Goal: Task Accomplishment & Management: Use online tool/utility

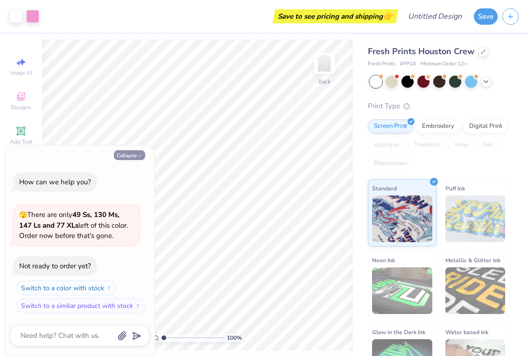
click at [137, 155] on icon "button" at bounding box center [140, 156] width 6 height 6
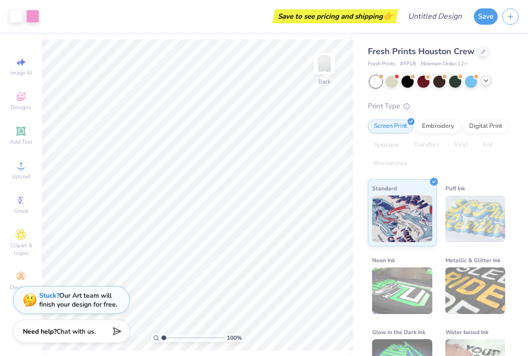
click at [402, 83] on icon at bounding box center [486, 80] width 7 height 7
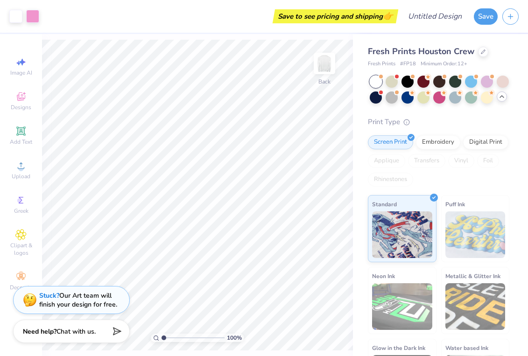
click at [402, 99] on icon at bounding box center [502, 96] width 7 height 7
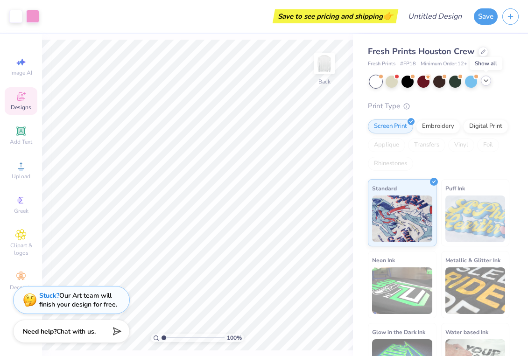
click at [19, 101] on icon at bounding box center [20, 96] width 11 height 11
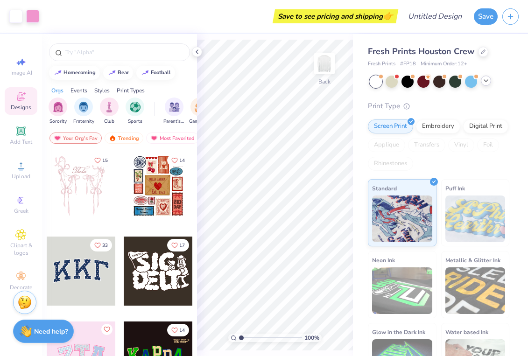
click at [27, 96] on div "Designs" at bounding box center [21, 101] width 33 height 28
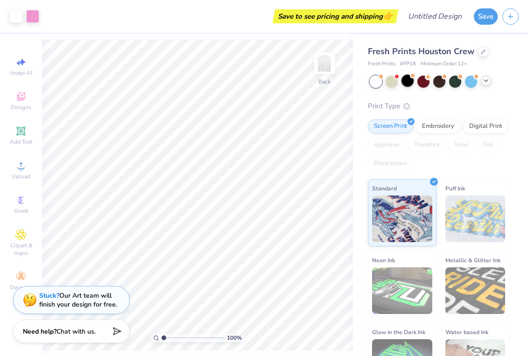
click at [402, 79] on div at bounding box center [408, 81] width 12 height 12
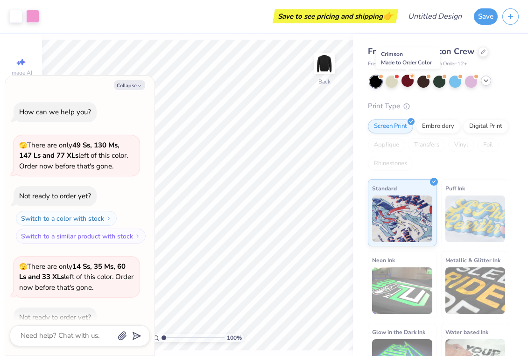
scroll to position [51, 0]
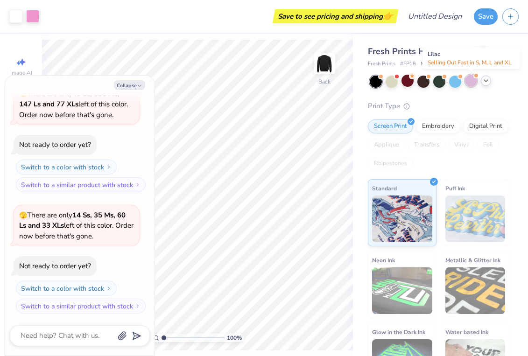
click at [402, 83] on div at bounding box center [471, 81] width 12 height 12
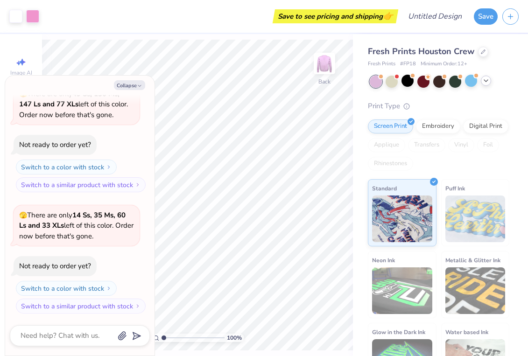
scroll to position [173, 0]
click at [134, 85] on button "Collapse" at bounding box center [129, 85] width 31 height 10
type textarea "x"
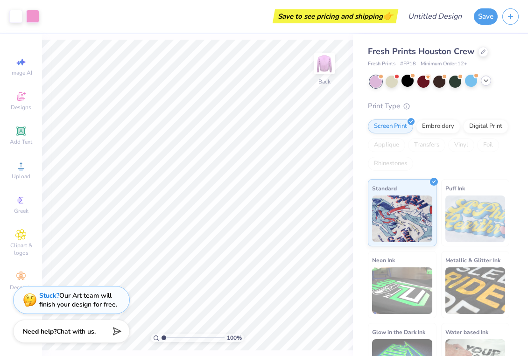
click at [402, 83] on icon at bounding box center [486, 80] width 7 height 7
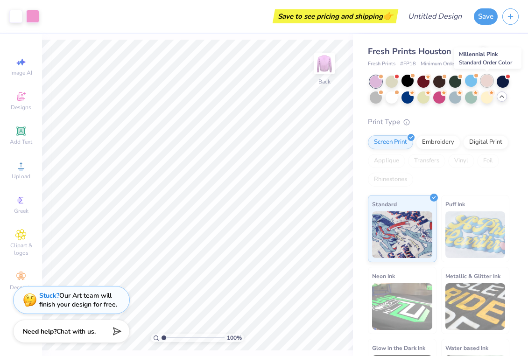
click at [402, 79] on div at bounding box center [487, 81] width 12 height 12
click at [402, 51] on icon at bounding box center [483, 51] width 5 height 5
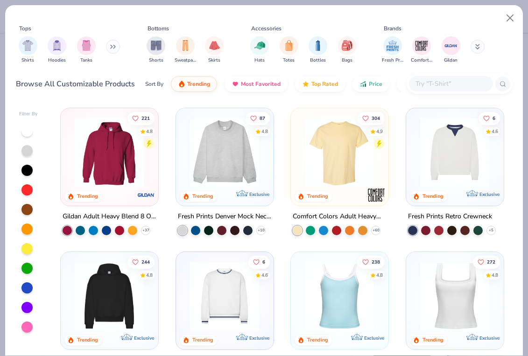
click at [402, 306] on img at bounding box center [455, 296] width 78 height 70
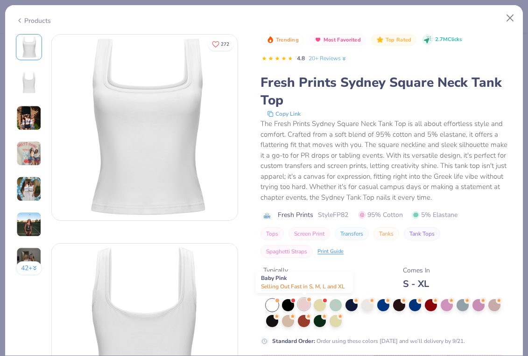
click at [303, 302] on div at bounding box center [304, 305] width 12 height 12
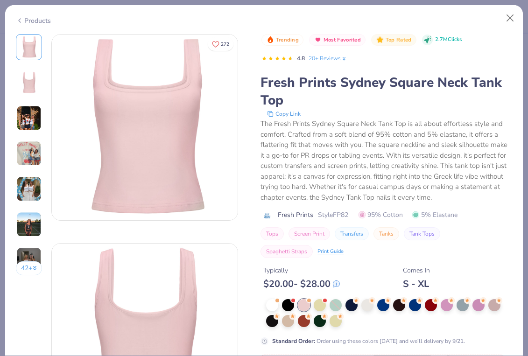
click at [33, 118] on img at bounding box center [28, 118] width 25 height 25
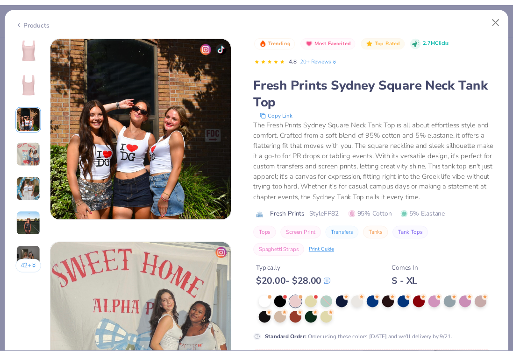
scroll to position [419, 0]
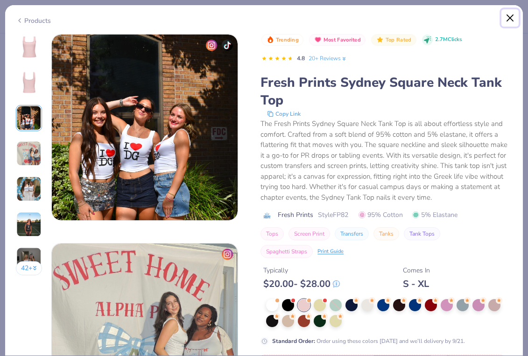
click at [402, 23] on button "Close" at bounding box center [511, 18] width 18 height 18
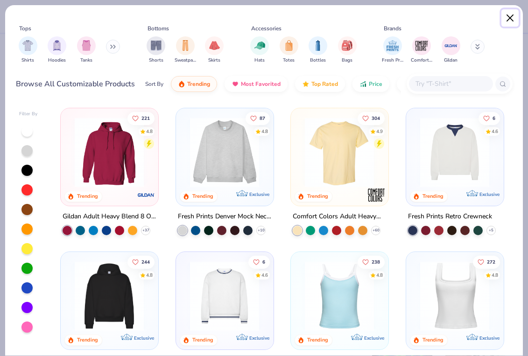
click at [402, 20] on button "Close" at bounding box center [511, 18] width 18 height 18
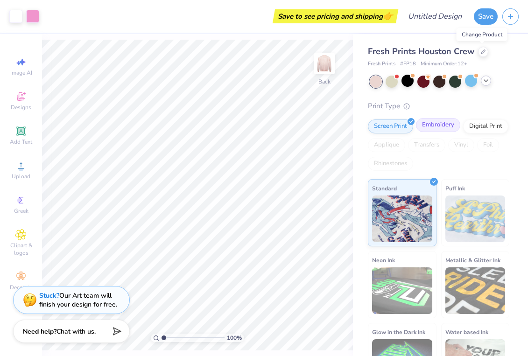
click at [402, 126] on div "Embroidery" at bounding box center [438, 125] width 44 height 14
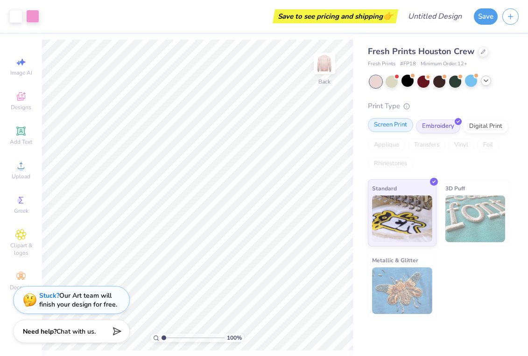
click at [402, 126] on div "Screen Print" at bounding box center [390, 125] width 45 height 14
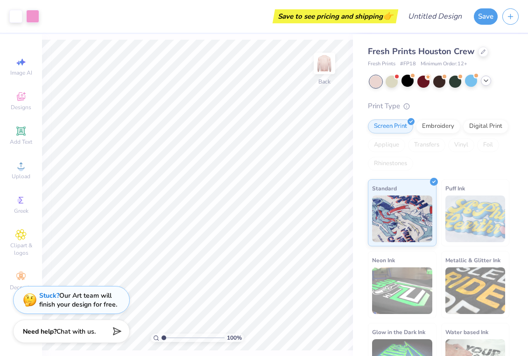
click at [402, 217] on img at bounding box center [476, 219] width 60 height 47
type input "3.33"
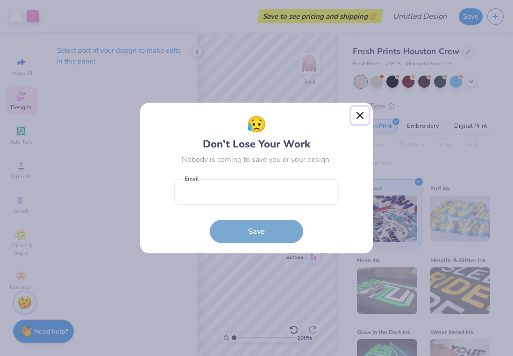
click at [358, 113] on button "Close" at bounding box center [360, 116] width 18 height 18
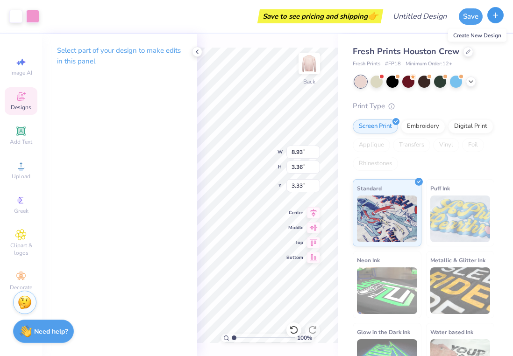
click at [402, 21] on button "button" at bounding box center [495, 15] width 16 height 16
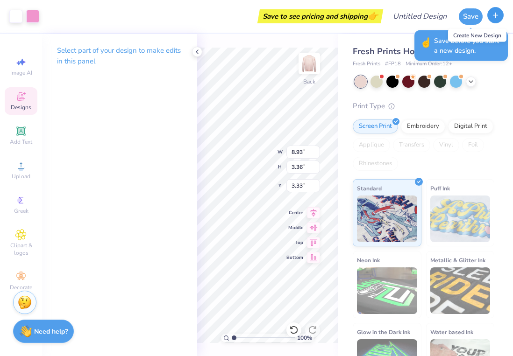
click at [402, 17] on icon "button" at bounding box center [496, 15] width 8 height 8
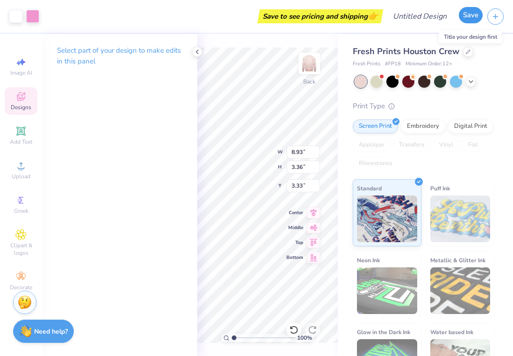
click at [402, 15] on button "Save" at bounding box center [471, 15] width 24 height 16
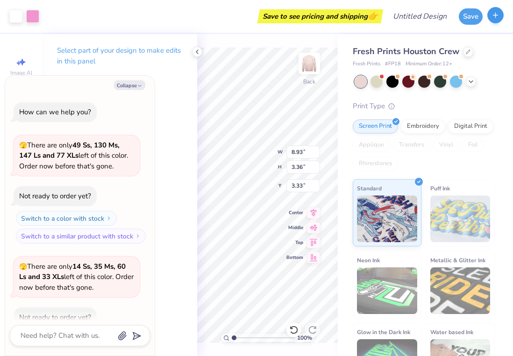
scroll to position [199, 0]
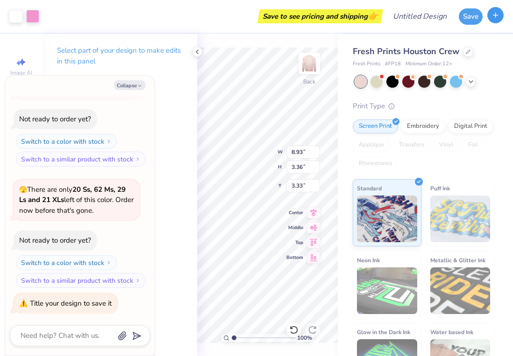
click at [402, 17] on icon "button" at bounding box center [496, 15] width 8 height 8
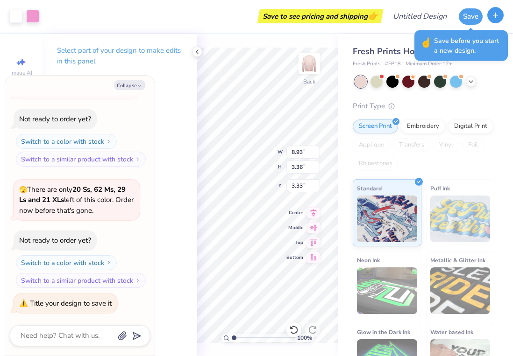
click at [402, 17] on line "button" at bounding box center [496, 15] width 0 height 5
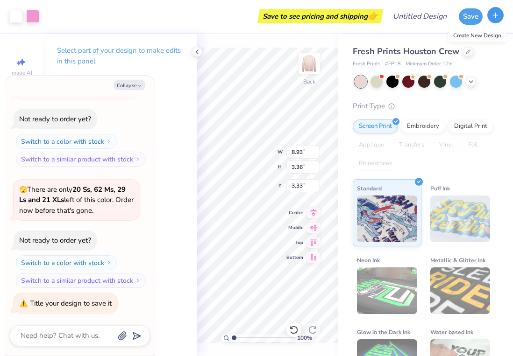
click at [402, 17] on icon "button" at bounding box center [496, 15] width 8 height 8
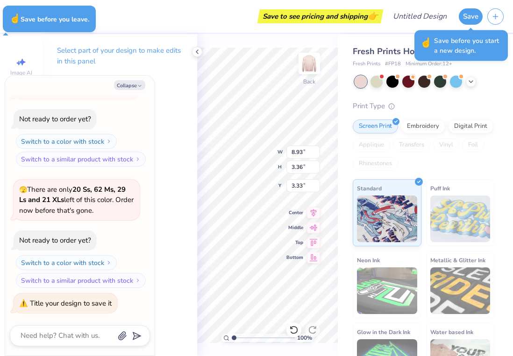
type textarea "x"
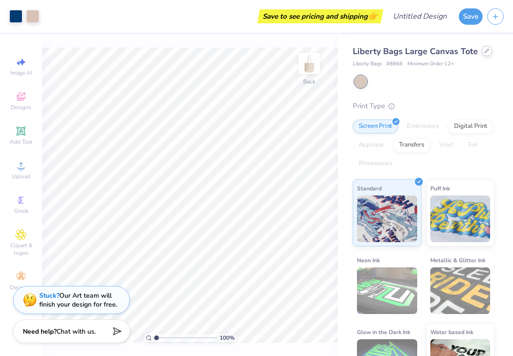
click at [482, 52] on div at bounding box center [487, 51] width 10 height 10
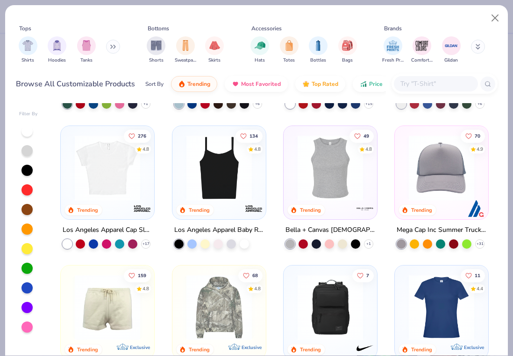
scroll to position [817, 0]
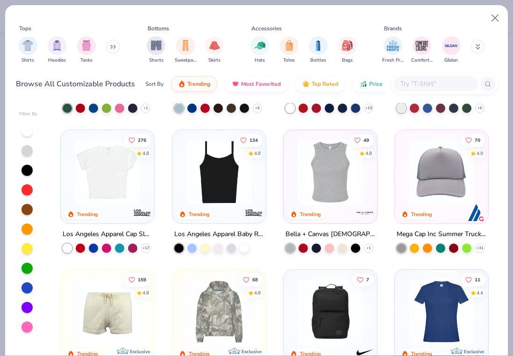
click at [94, 168] on img at bounding box center [107, 171] width 75 height 65
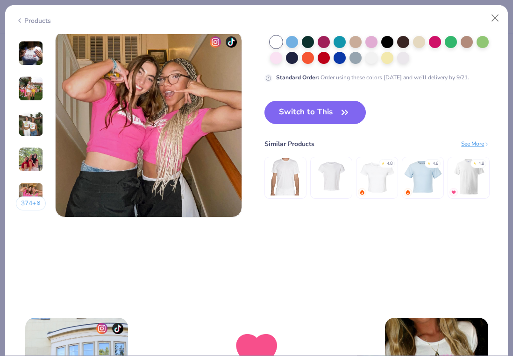
scroll to position [1258, 0]
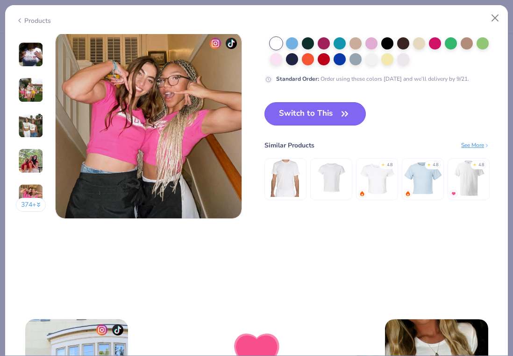
click at [328, 107] on button "Switch to This" at bounding box center [314, 113] width 101 height 23
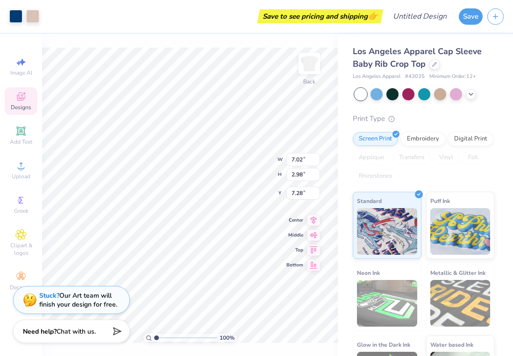
type input "0.97"
type input "0.50"
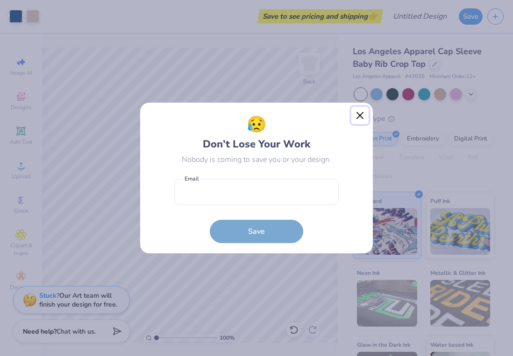
click at [363, 114] on button "Close" at bounding box center [360, 116] width 18 height 18
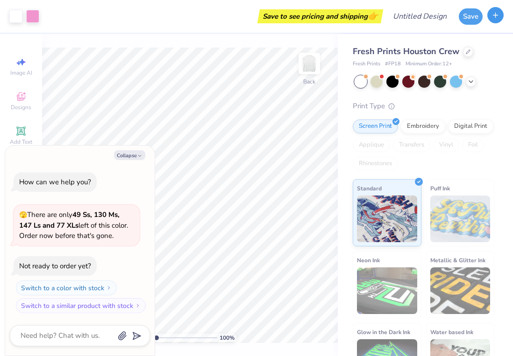
click at [499, 11] on icon "button" at bounding box center [496, 15] width 8 height 8
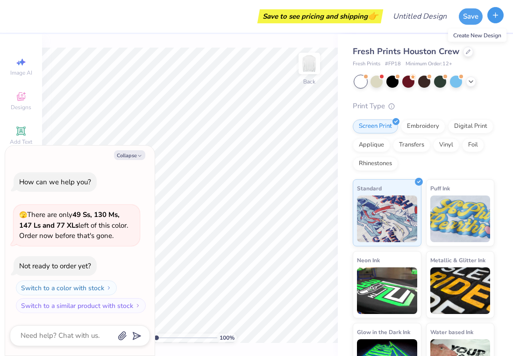
click at [498, 17] on icon "button" at bounding box center [496, 15] width 8 height 8
click at [141, 153] on icon "button" at bounding box center [140, 156] width 6 height 6
type textarea "x"
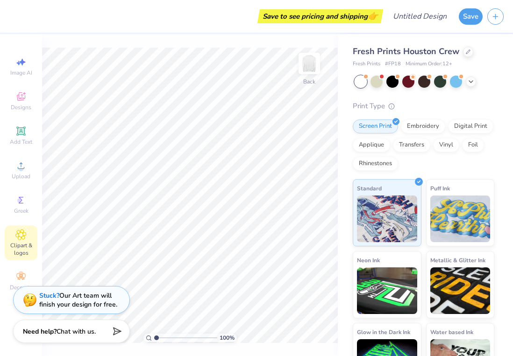
click at [23, 248] on span "Clipart & logos" at bounding box center [21, 249] width 33 height 15
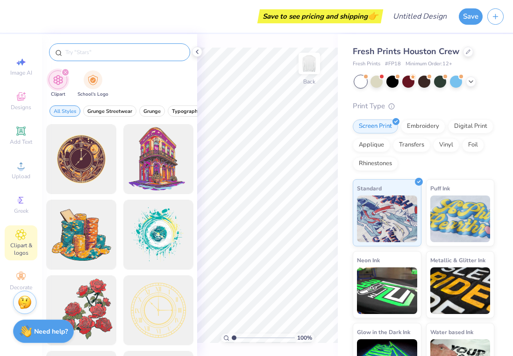
click at [110, 46] on div at bounding box center [119, 52] width 141 height 18
click at [107, 54] on input "text" at bounding box center [124, 52] width 120 height 9
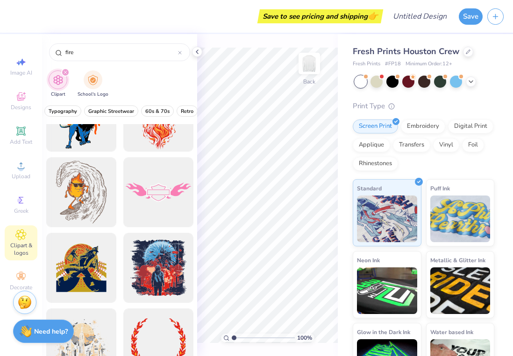
scroll to position [0, 127]
click at [109, 113] on span "Graphic Streetwear" at bounding box center [108, 111] width 46 height 7
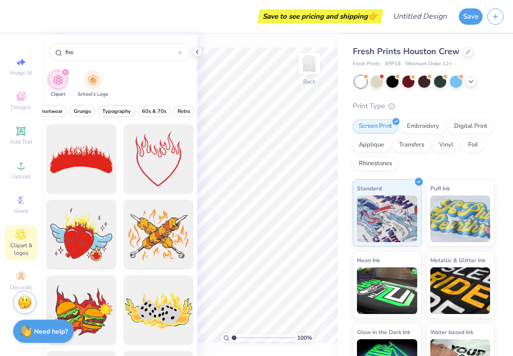
scroll to position [0, 0]
click at [108, 108] on span "Graphic Streetwear" at bounding box center [110, 111] width 46 height 7
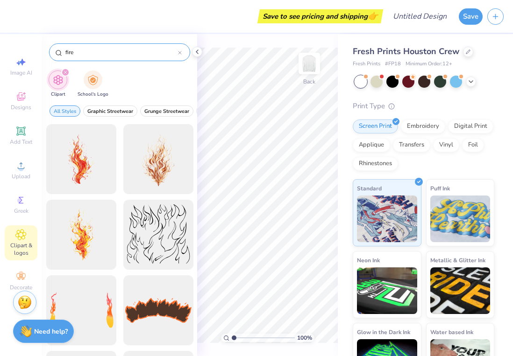
click at [81, 57] on input "fire" at bounding box center [121, 52] width 114 height 9
type input "flame"
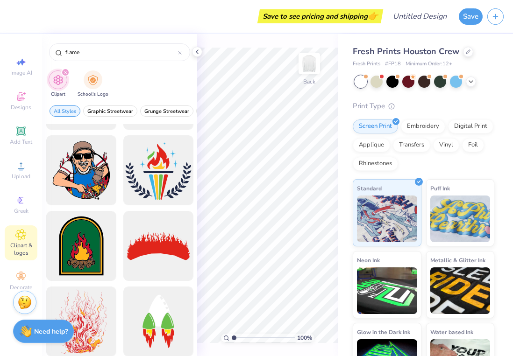
scroll to position [1882, 0]
click at [197, 53] on polyline at bounding box center [197, 52] width 2 height 4
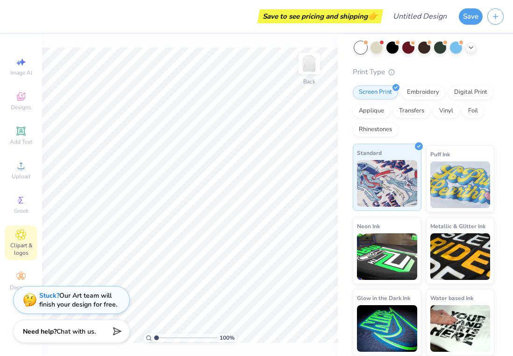
scroll to position [0, 0]
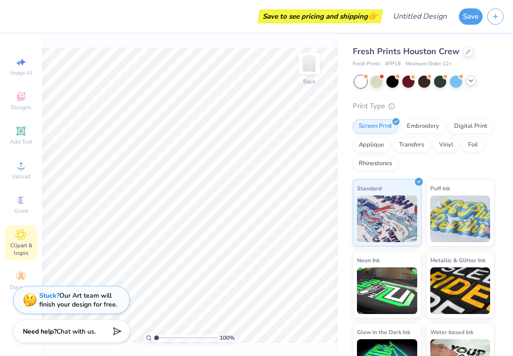
click at [472, 78] on icon at bounding box center [470, 80] width 7 height 7
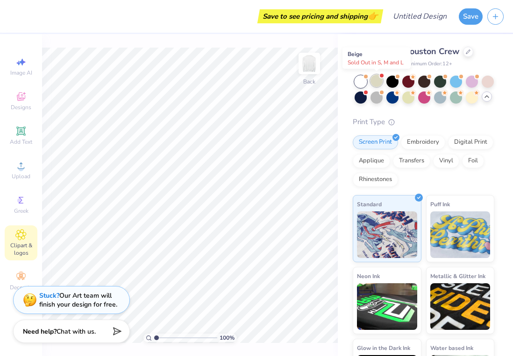
click at [381, 78] on span at bounding box center [381, 75] width 5 height 5
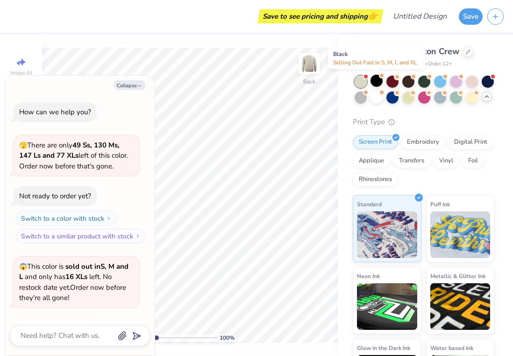
scroll to position [62, 0]
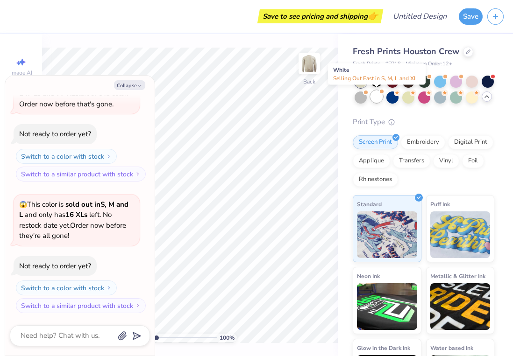
click at [378, 98] on div at bounding box center [377, 97] width 12 height 12
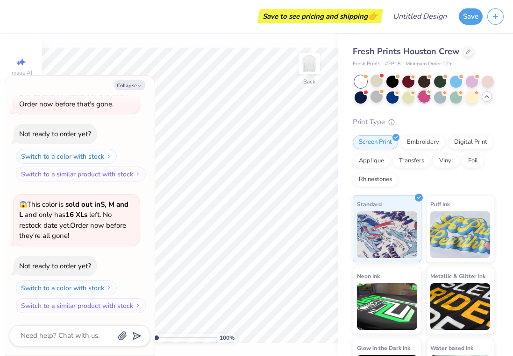
scroll to position [184, 0]
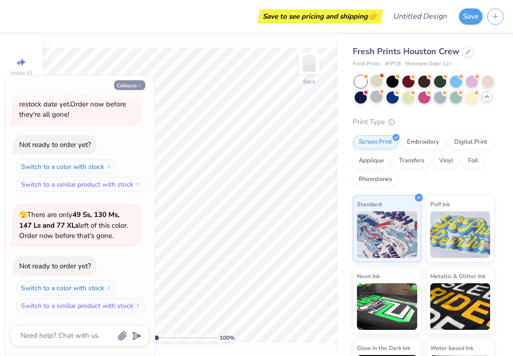
click at [138, 86] on icon "button" at bounding box center [140, 86] width 6 height 6
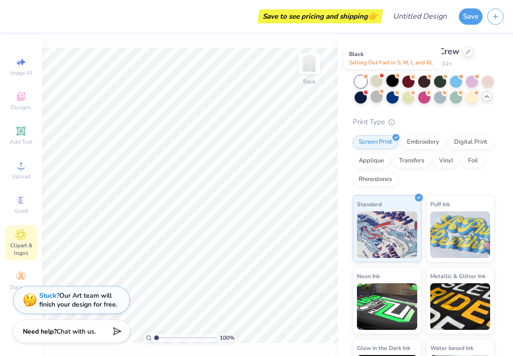
click at [396, 78] on div at bounding box center [392, 81] width 12 height 12
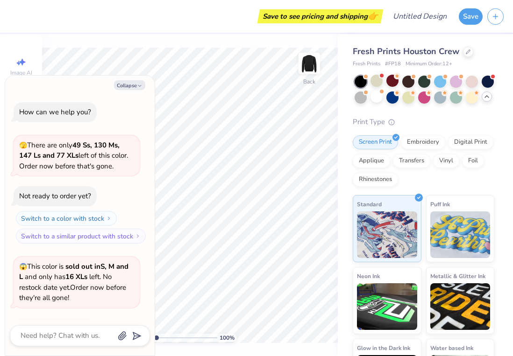
scroll to position [305, 0]
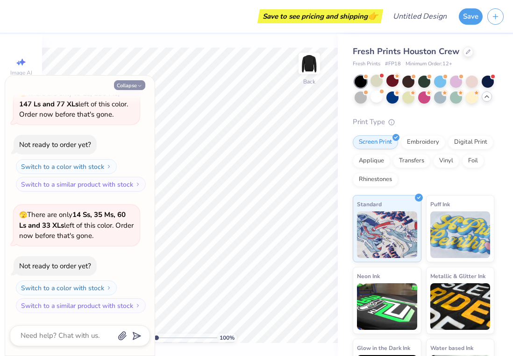
click at [139, 82] on button "Collapse" at bounding box center [129, 85] width 31 height 10
type textarea "x"
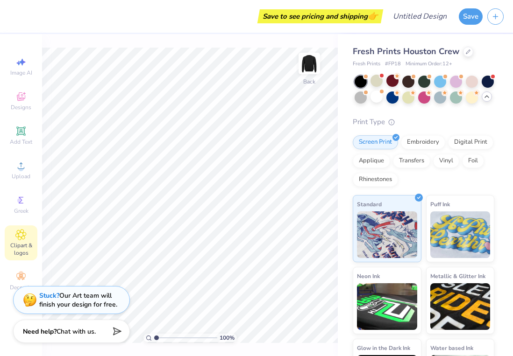
click at [460, 51] on div "Fresh Prints Houston Crew" at bounding box center [424, 51] width 142 height 13
click at [464, 52] on div at bounding box center [468, 51] width 10 height 10
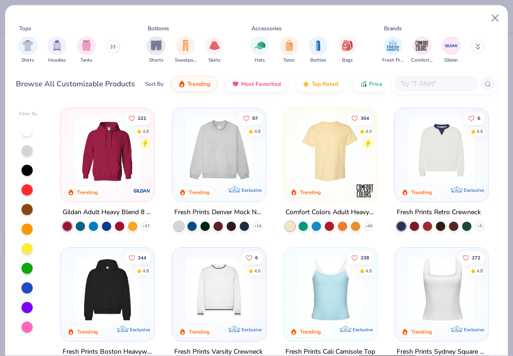
click at [114, 149] on img at bounding box center [107, 150] width 75 height 65
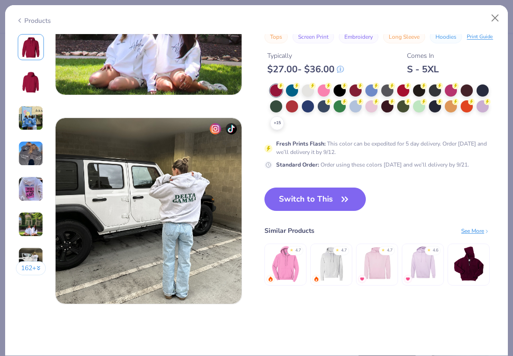
scroll to position [1173, 0]
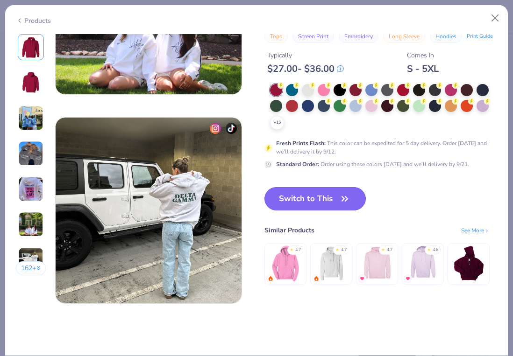
click at [304, 195] on button "Switch to This" at bounding box center [314, 198] width 101 height 23
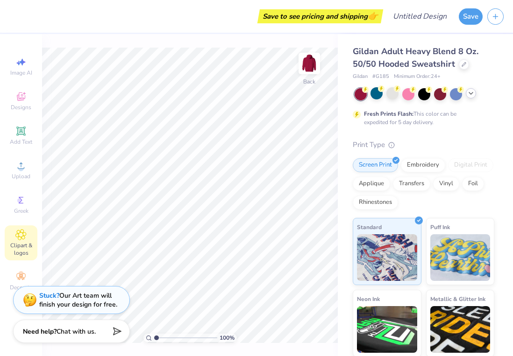
click at [470, 93] on icon at bounding box center [470, 93] width 7 height 7
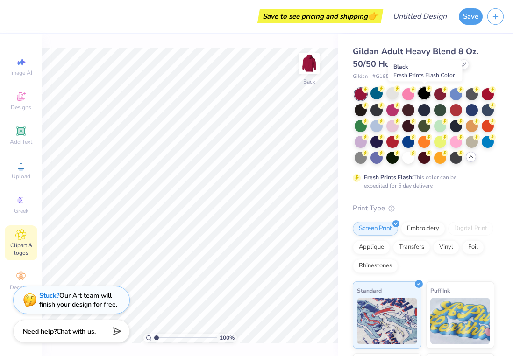
click at [426, 97] on div at bounding box center [424, 93] width 12 height 12
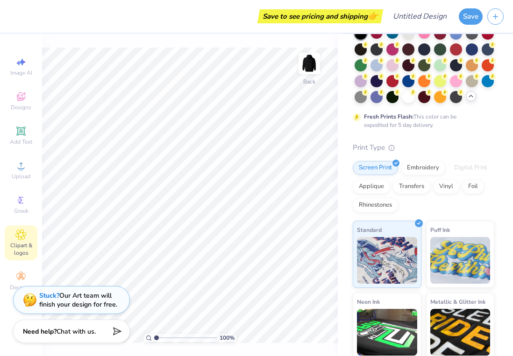
scroll to position [62, 0]
